Goal: Task Accomplishment & Management: Manage account settings

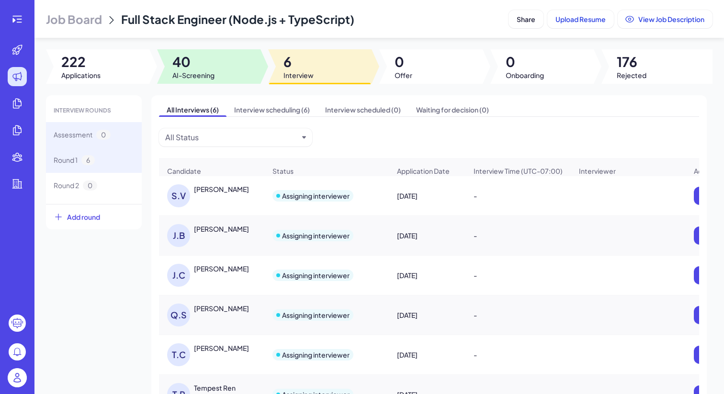
scroll to position [16, 0]
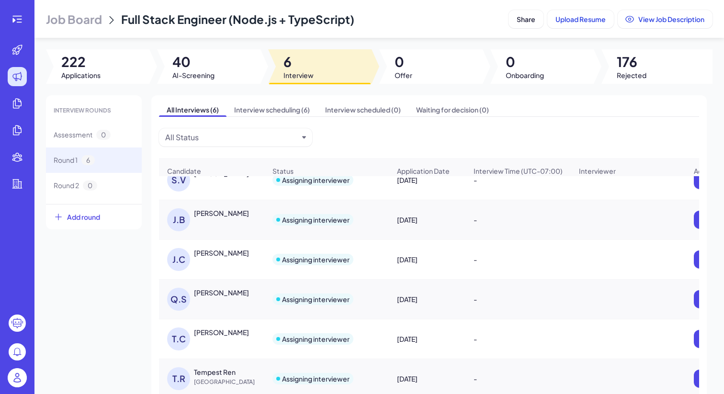
click at [20, 370] on img at bounding box center [17, 377] width 19 height 19
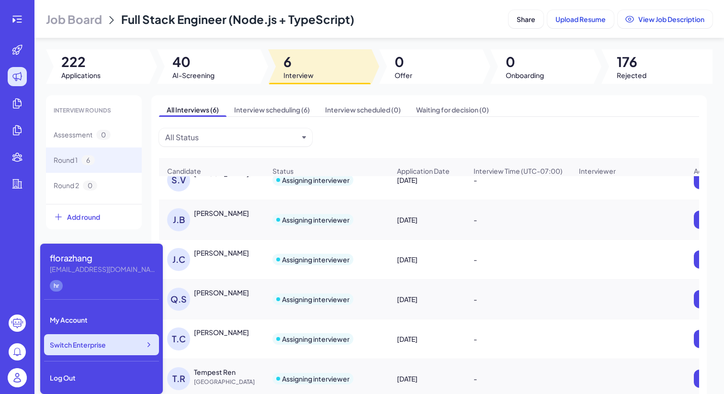
click at [107, 338] on div "Switch Enterprise" at bounding box center [101, 344] width 115 height 21
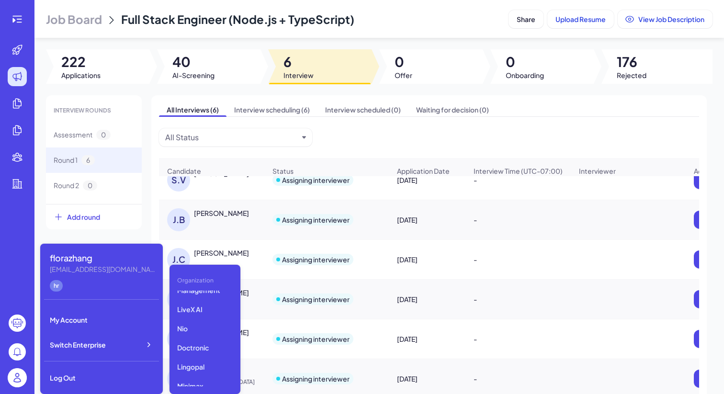
scroll to position [127, 0]
click at [185, 324] on p "LiveX AI" at bounding box center [204, 315] width 63 height 17
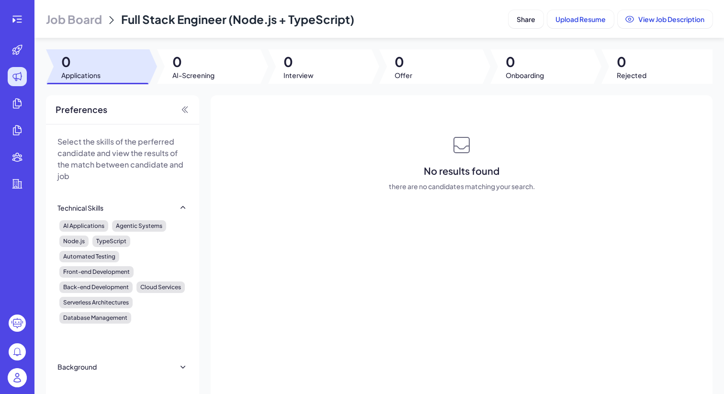
click at [82, 15] on span "Job Board" at bounding box center [74, 18] width 56 height 15
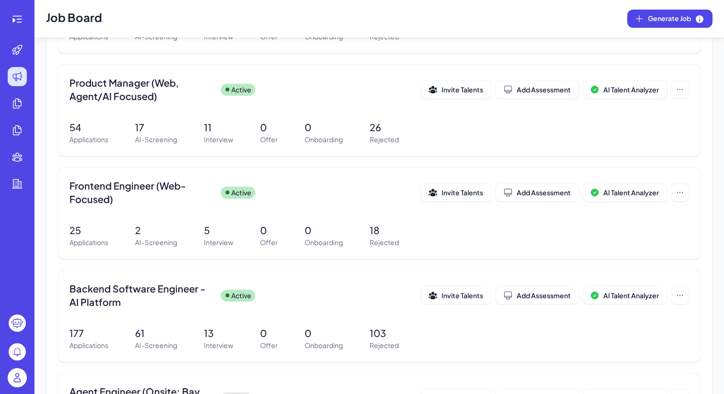
scroll to position [191, 0]
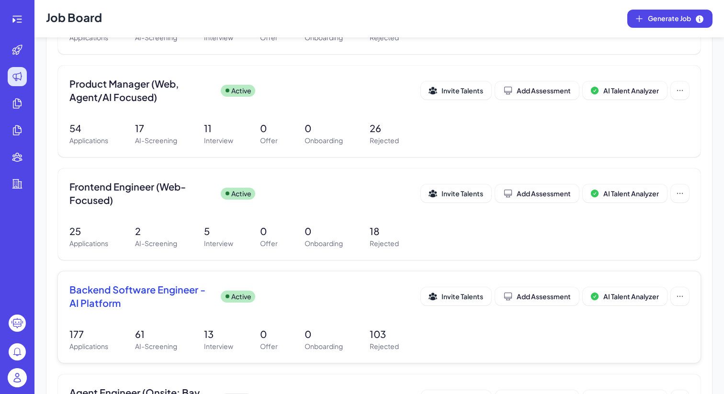
click at [160, 285] on span "Backend Software Engineer - AI Platform" at bounding box center [141, 296] width 144 height 27
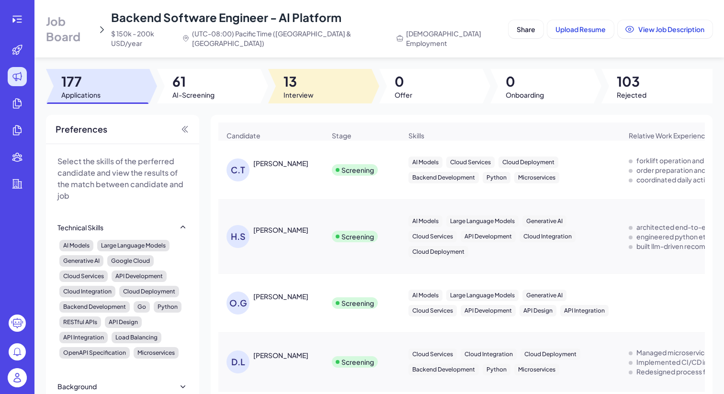
click at [338, 85] on div at bounding box center [319, 86] width 103 height 34
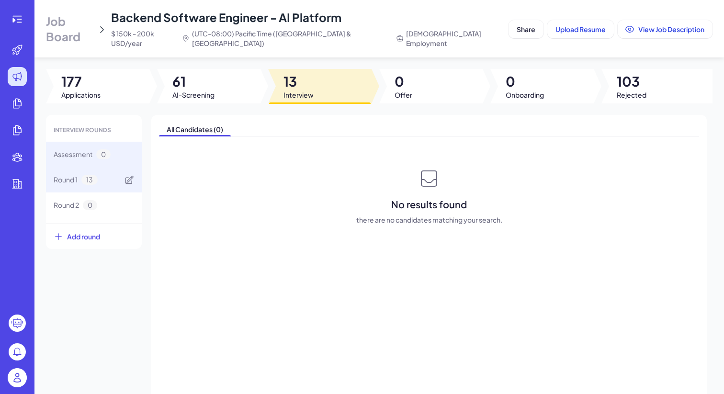
click at [86, 177] on div "Round 1 13" at bounding box center [94, 179] width 96 height 25
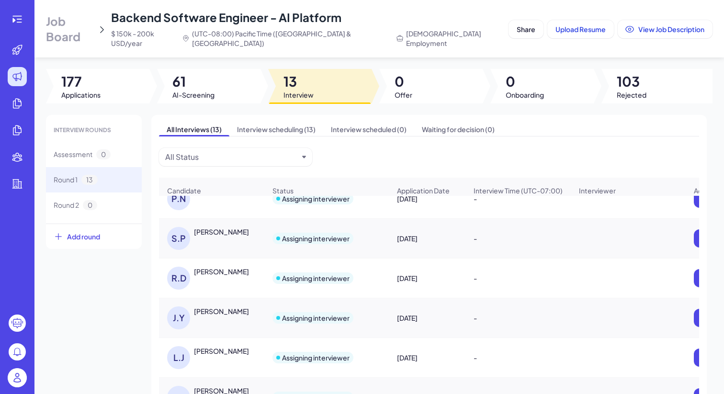
scroll to position [261, 0]
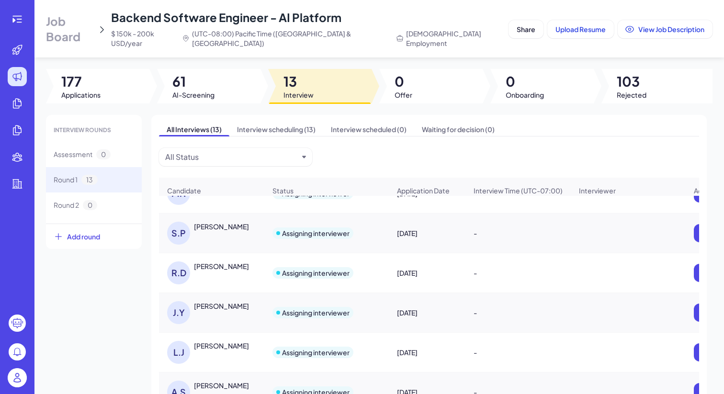
click at [246, 271] on div "[PERSON_NAME]" at bounding box center [216, 272] width 99 height 23
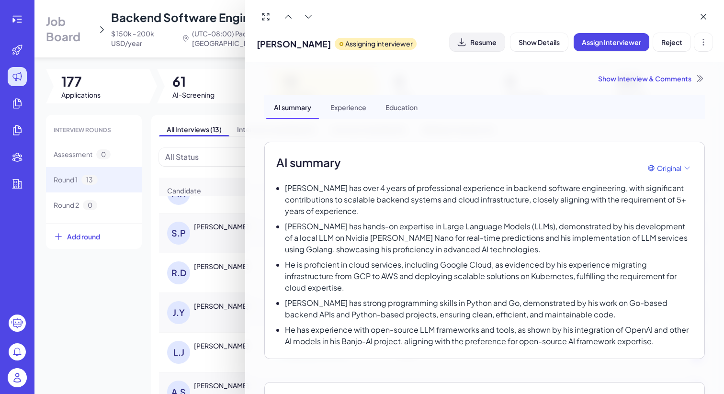
click at [476, 37] on button "Resume" at bounding box center [477, 42] width 55 height 18
